Goal: Task Accomplishment & Management: Manage account settings

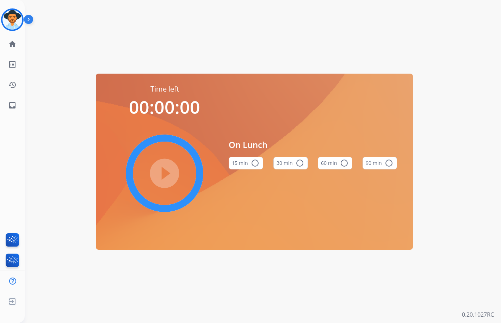
drag, startPoint x: 0, startPoint y: 0, endPoint x: 29, endPoint y: 18, distance: 34.5
click at [29, 18] on img at bounding box center [30, 20] width 12 height 13
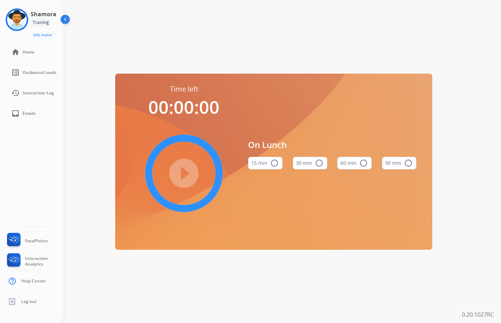
click at [63, 19] on img at bounding box center [65, 20] width 13 height 13
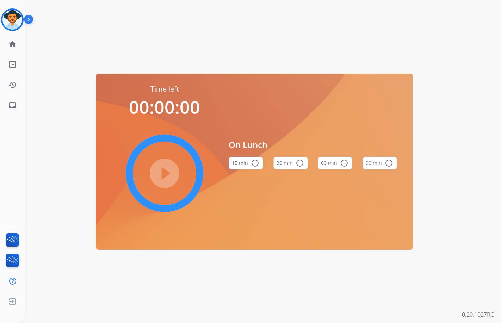
click at [27, 20] on img at bounding box center [30, 20] width 12 height 13
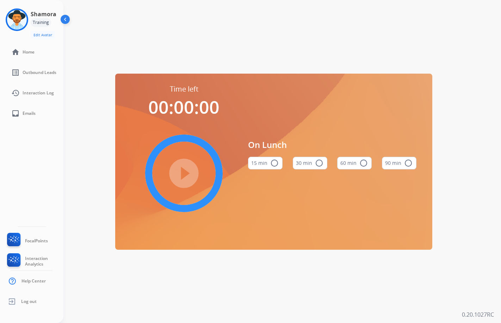
click at [40, 22] on div "Training" at bounding box center [41, 22] width 20 height 8
click at [44, 22] on div "Training" at bounding box center [41, 22] width 20 height 8
click at [65, 19] on img at bounding box center [65, 20] width 13 height 13
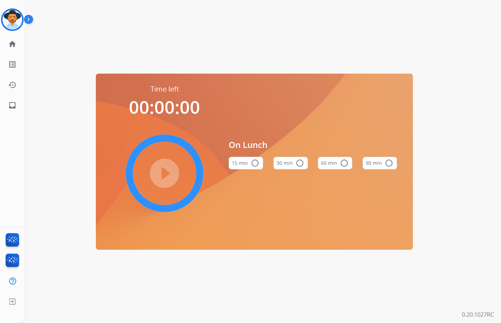
click at [31, 19] on img at bounding box center [30, 20] width 12 height 13
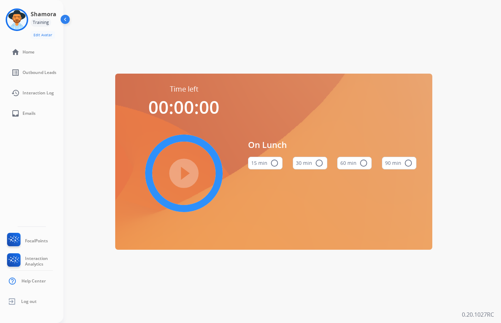
click at [40, 22] on div "Training" at bounding box center [41, 22] width 20 height 8
click at [43, 15] on h3 "Shamora" at bounding box center [44, 14] width 26 height 8
click at [22, 19] on img at bounding box center [17, 20] width 20 height 20
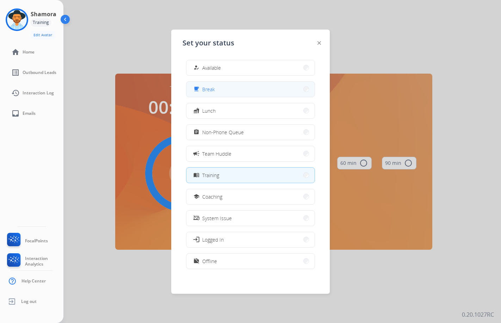
click at [260, 89] on button "free_breakfast Break" at bounding box center [250, 89] width 128 height 15
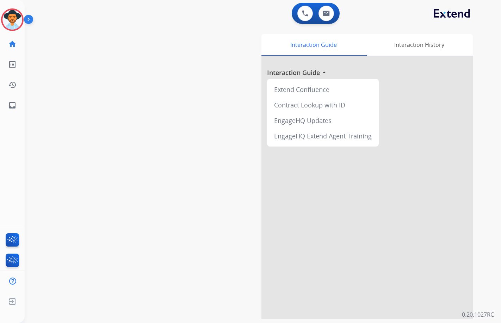
click at [172, 124] on div "swap_horiz Break voice bridge close_fullscreen Connect 3-Way Call merge_type Se…" at bounding box center [254, 172] width 459 height 294
click at [28, 16] on img at bounding box center [30, 20] width 12 height 13
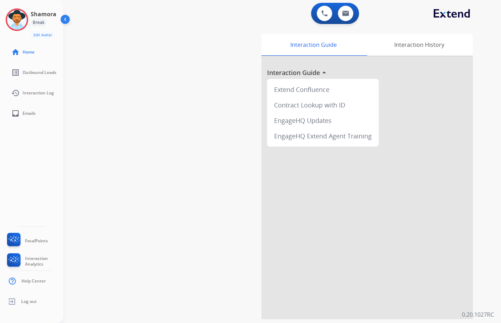
click at [86, 15] on div "0 Voice Interactions 0 Email Interactions" at bounding box center [278, 14] width 412 height 23
click at [40, 23] on div "Break" at bounding box center [39, 22] width 16 height 8
click at [63, 19] on img at bounding box center [65, 20] width 13 height 13
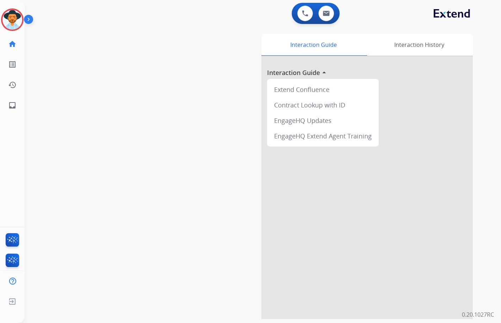
click at [58, 19] on div "0 Voice Interactions 0 Email Interactions" at bounding box center [258, 14] width 451 height 23
click at [17, 19] on img at bounding box center [12, 20] width 20 height 20
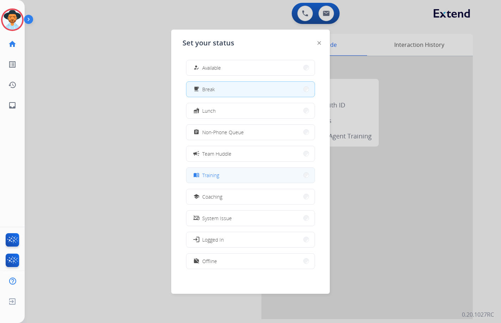
click at [236, 180] on button "menu_book Training" at bounding box center [250, 175] width 128 height 15
